Goal: Task Accomplishment & Management: Manage account settings

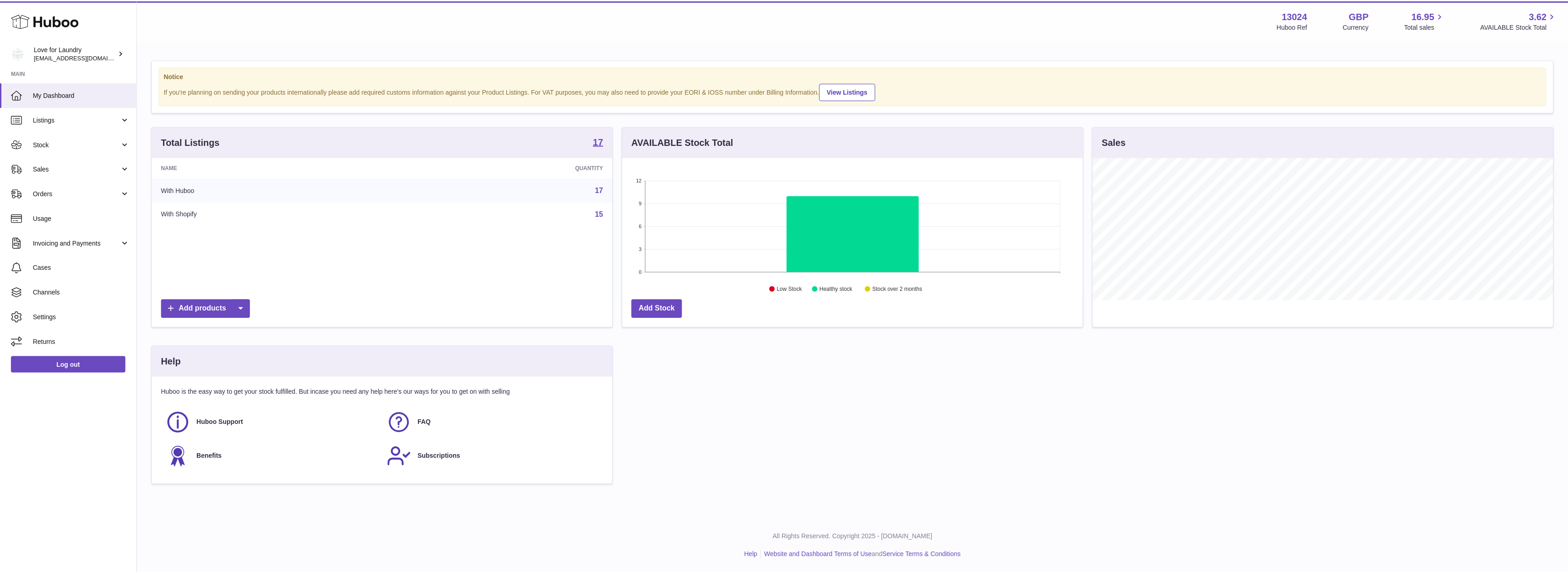
scroll to position [143, 462]
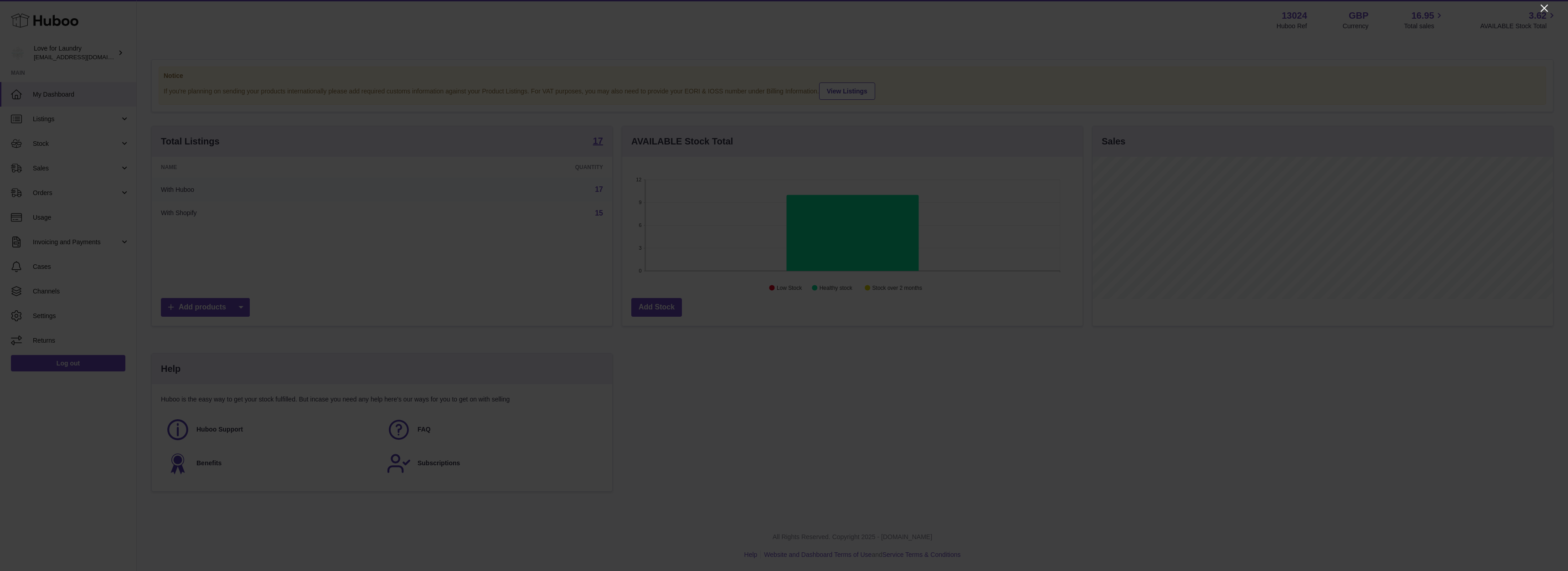
click at [1542, 9] on icon "Close" at bounding box center [1544, 8] width 11 height 11
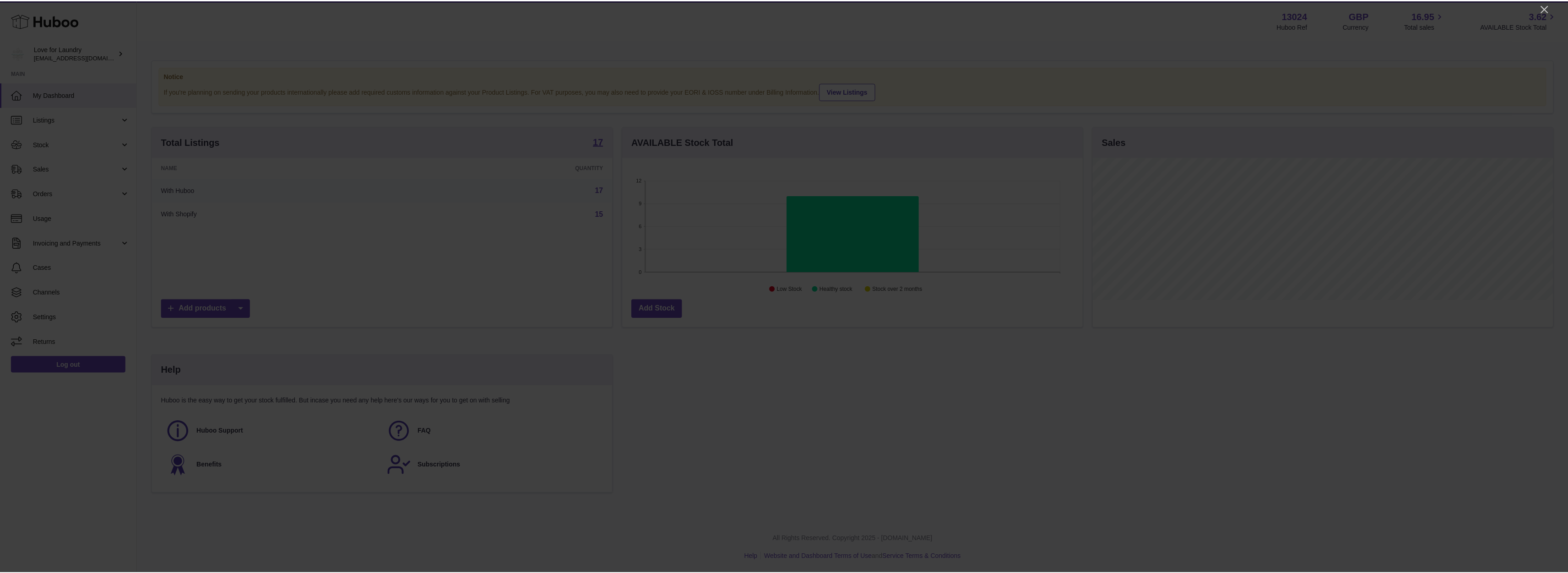
scroll to position [457303, 457309]
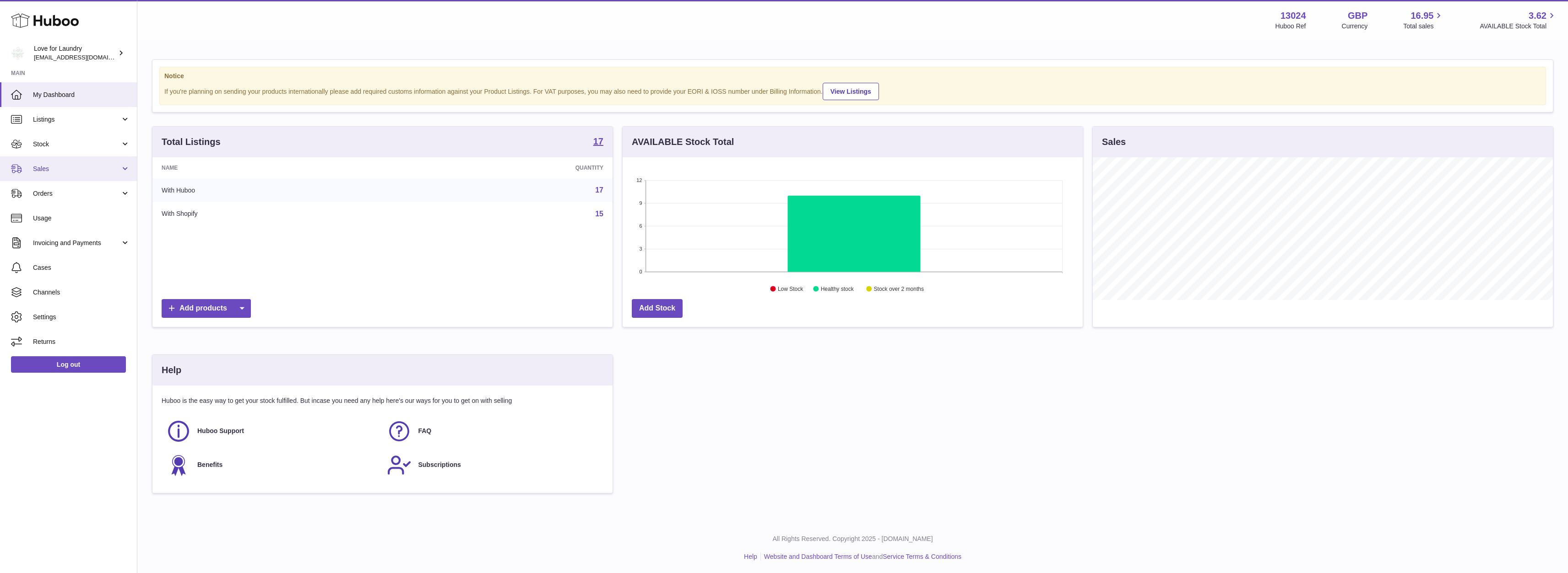
click at [100, 166] on span "Sales" at bounding box center [76, 169] width 87 height 9
click at [86, 162] on link "Sales" at bounding box center [68, 169] width 137 height 24
click at [91, 148] on span "Stock" at bounding box center [76, 144] width 87 height 9
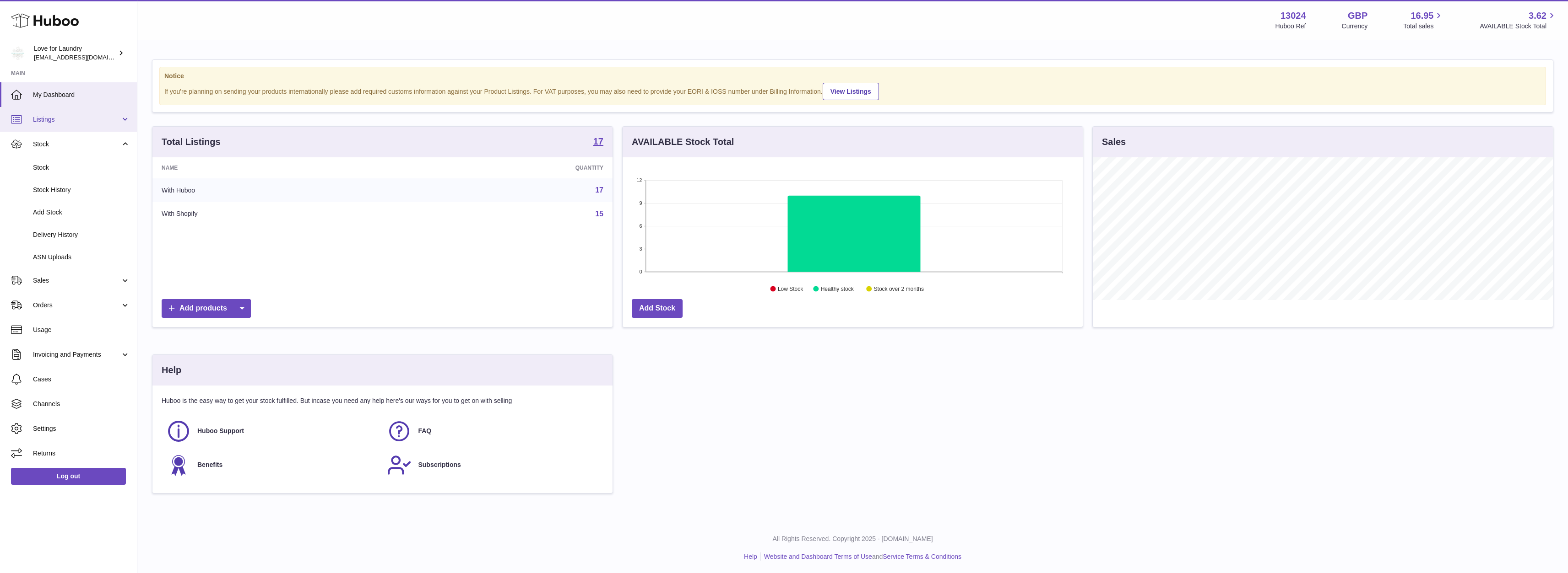
click at [83, 117] on span "Listings" at bounding box center [76, 120] width 87 height 9
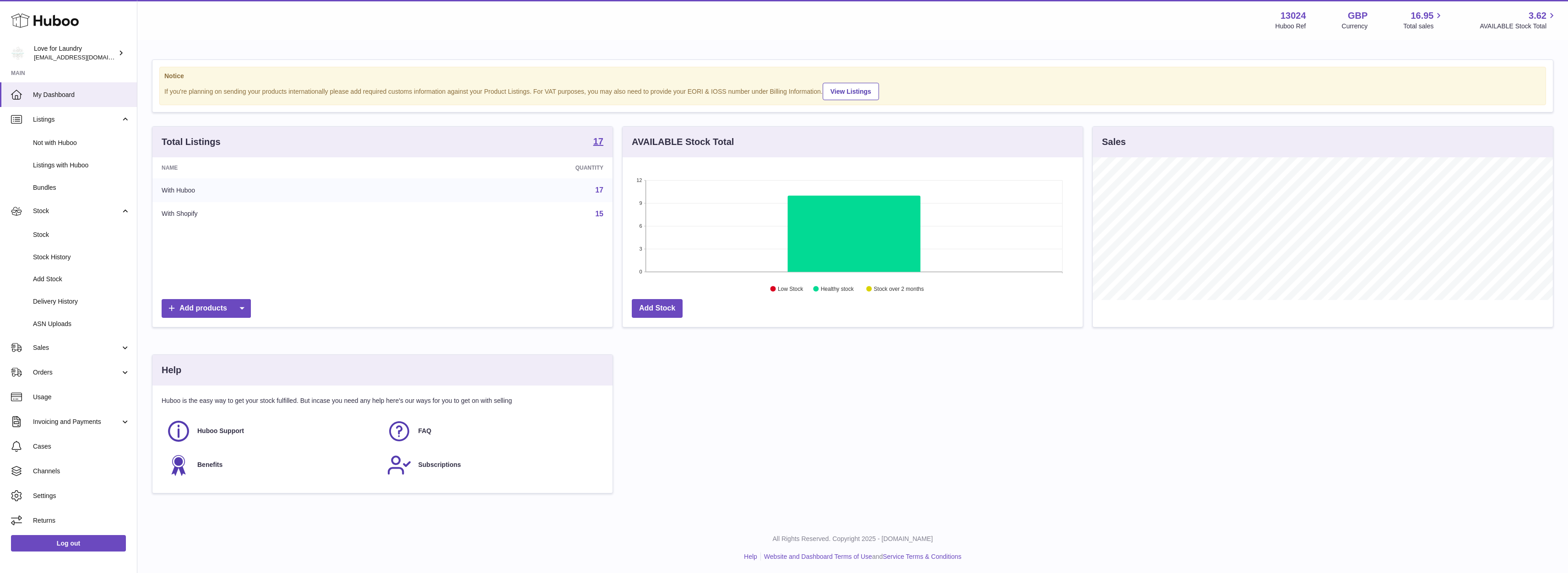
scroll to position [1, 0]
click at [89, 348] on span "Sales" at bounding box center [76, 348] width 87 height 9
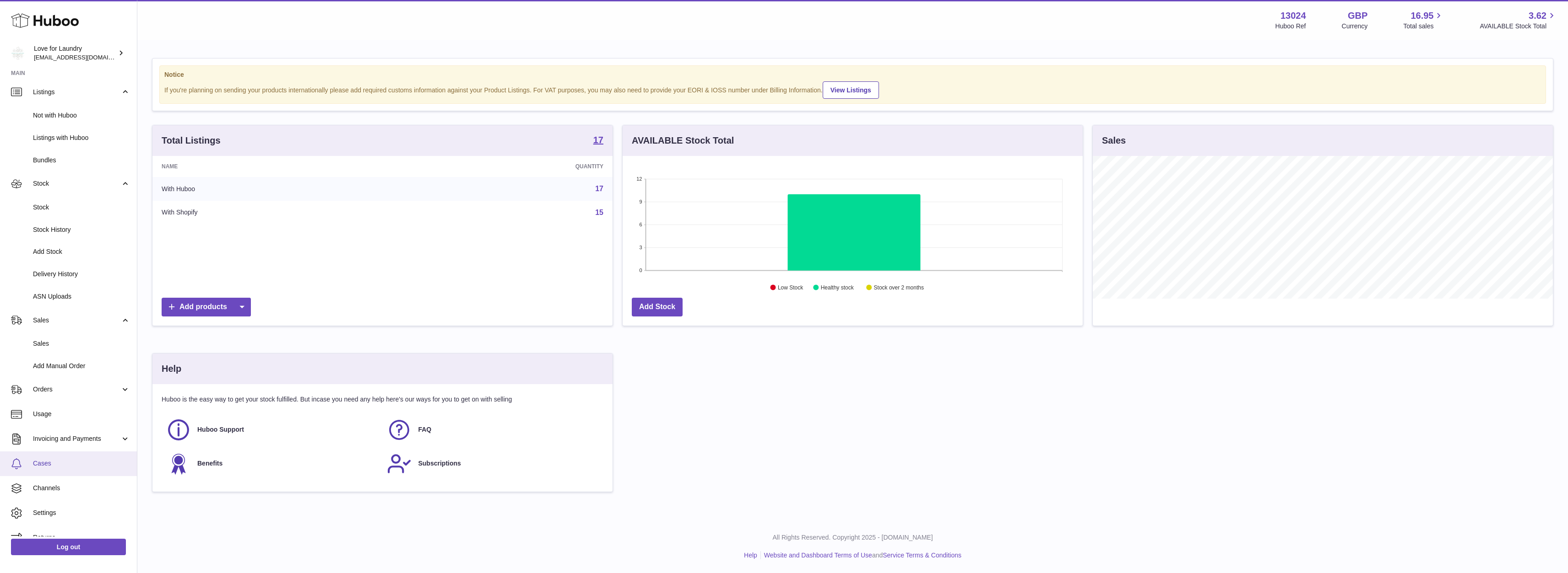
scroll to position [41, 0]
click at [71, 499] on span "Settings" at bounding box center [81, 499] width 97 height 9
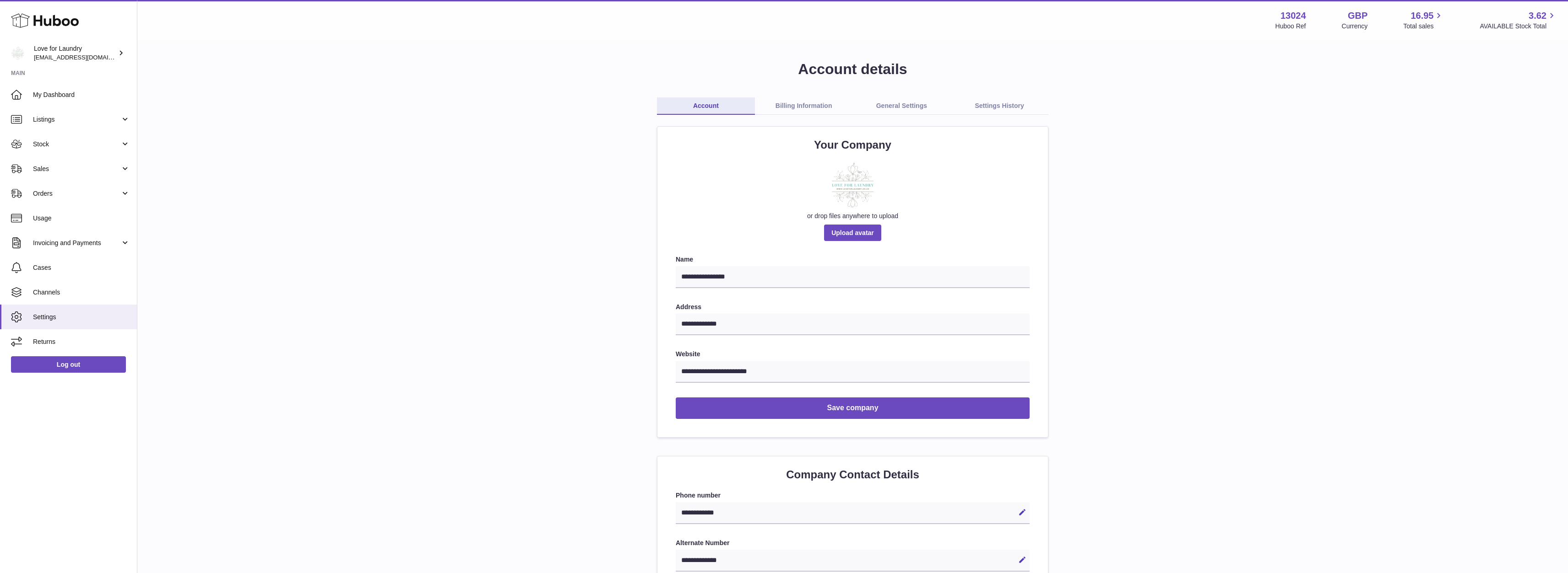
scroll to position [46, 0]
